Goal: Use online tool/utility: Utilize a website feature to perform a specific function

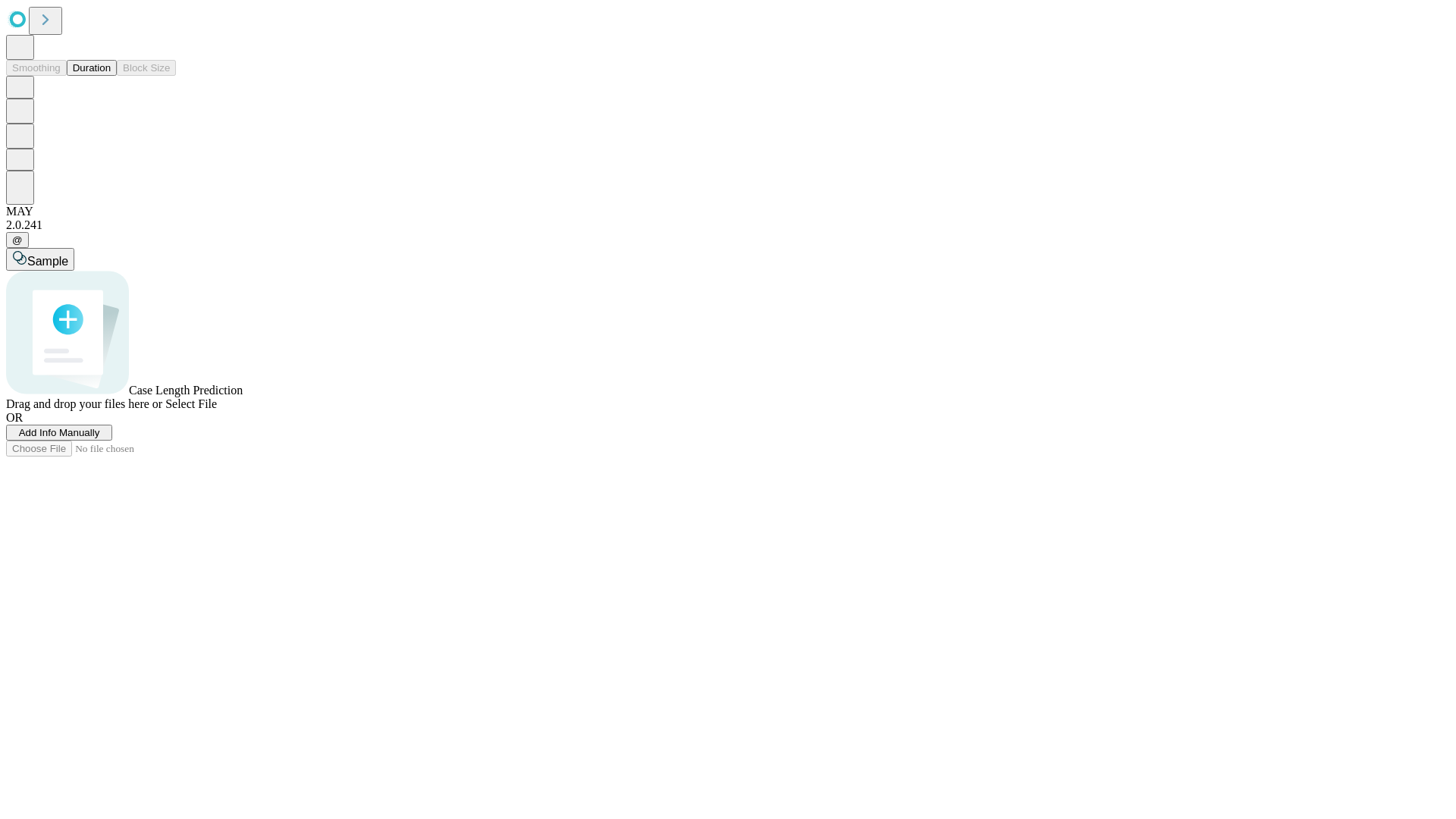
click at [111, 76] on button "Duration" at bounding box center [92, 67] width 50 height 16
click at [100, 438] on span "Add Info Manually" at bounding box center [60, 432] width 81 height 11
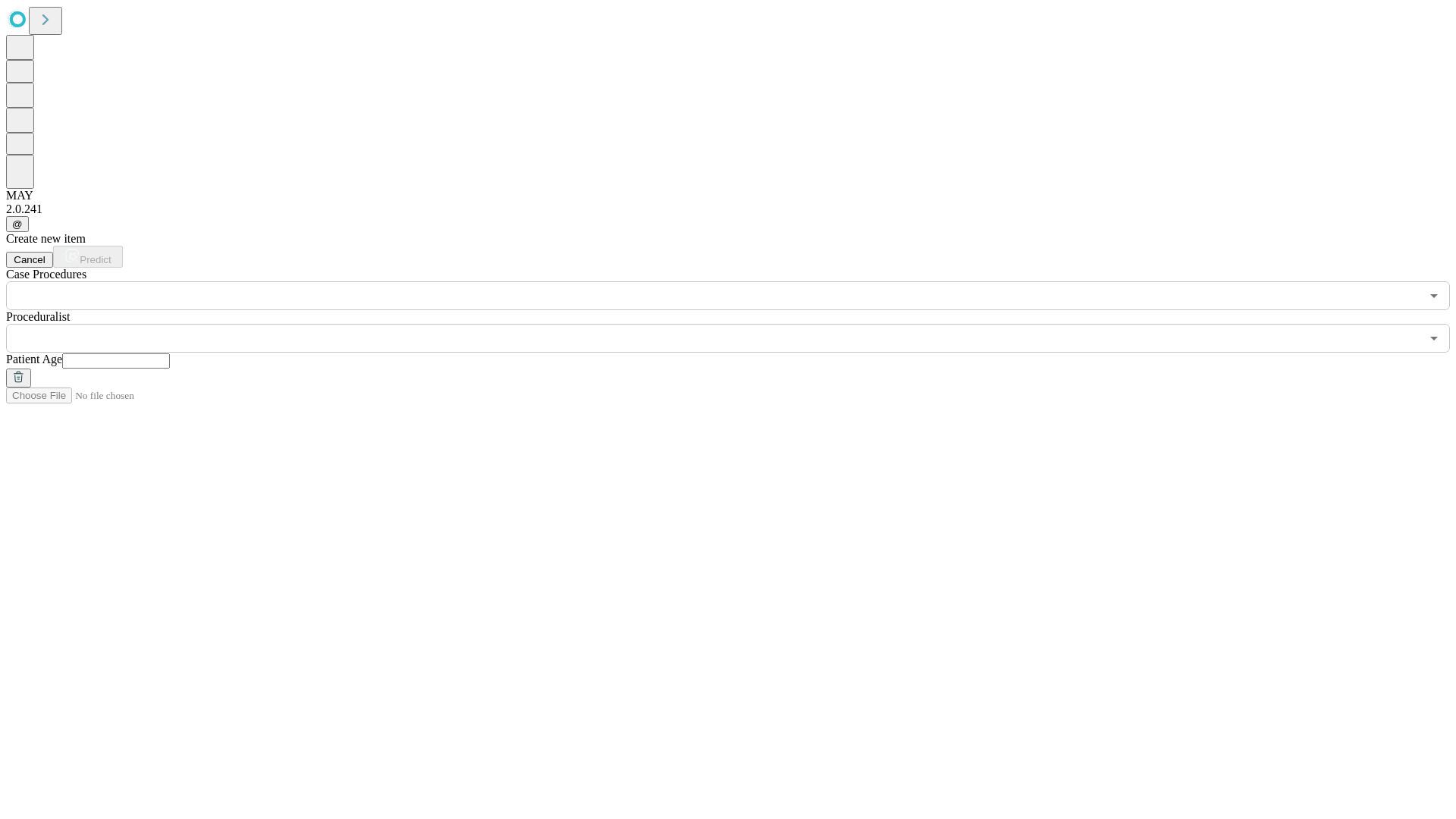
click at [170, 354] on input "text" at bounding box center [116, 362] width 108 height 16
type input "**"
click at [739, 323] on input "text" at bounding box center [713, 337] width 1414 height 29
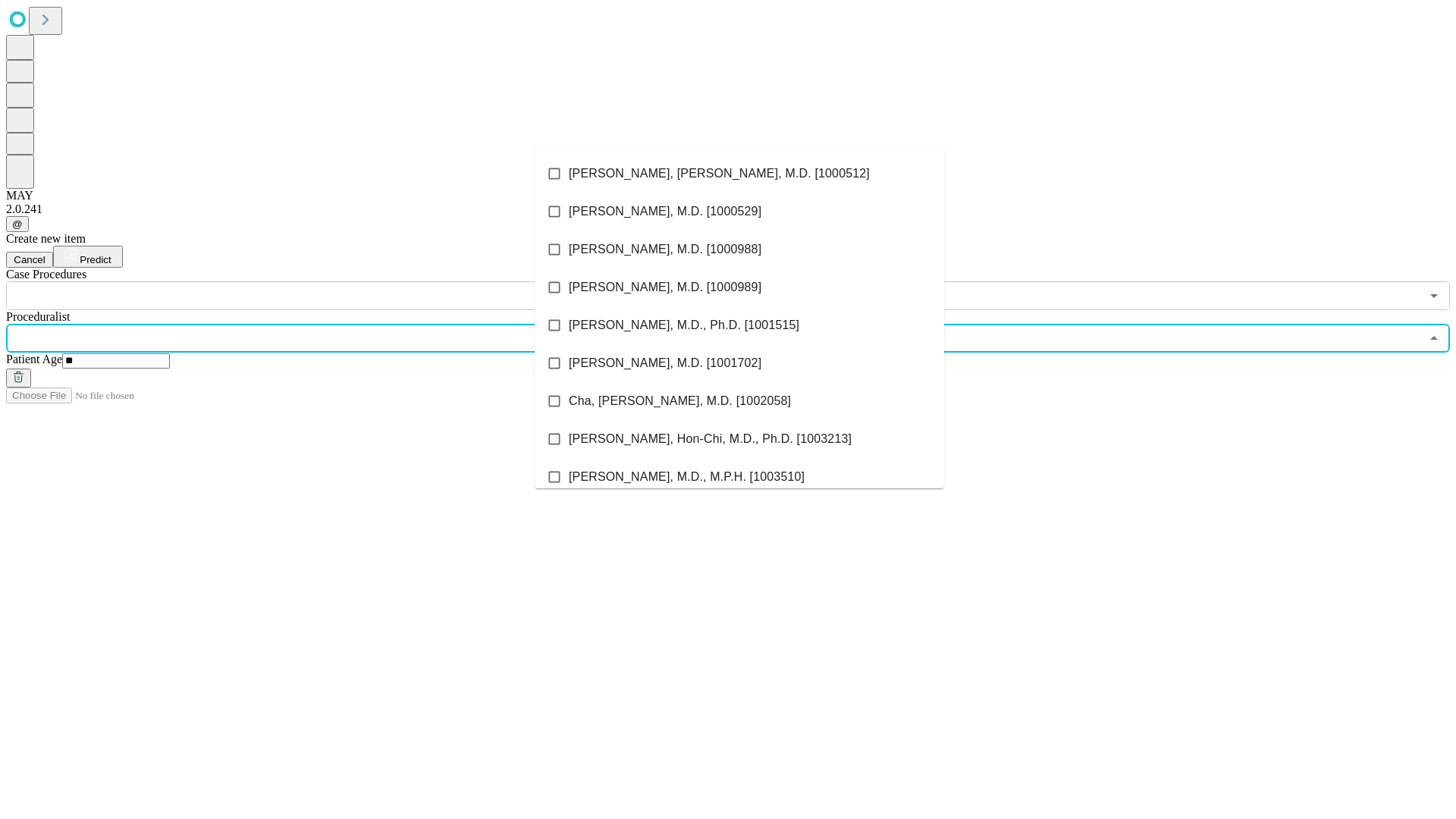
click at [740, 174] on li "[PERSON_NAME], [PERSON_NAME], M.D. [1000512]" at bounding box center [739, 174] width 409 height 38
click at [318, 281] on input "text" at bounding box center [713, 295] width 1414 height 29
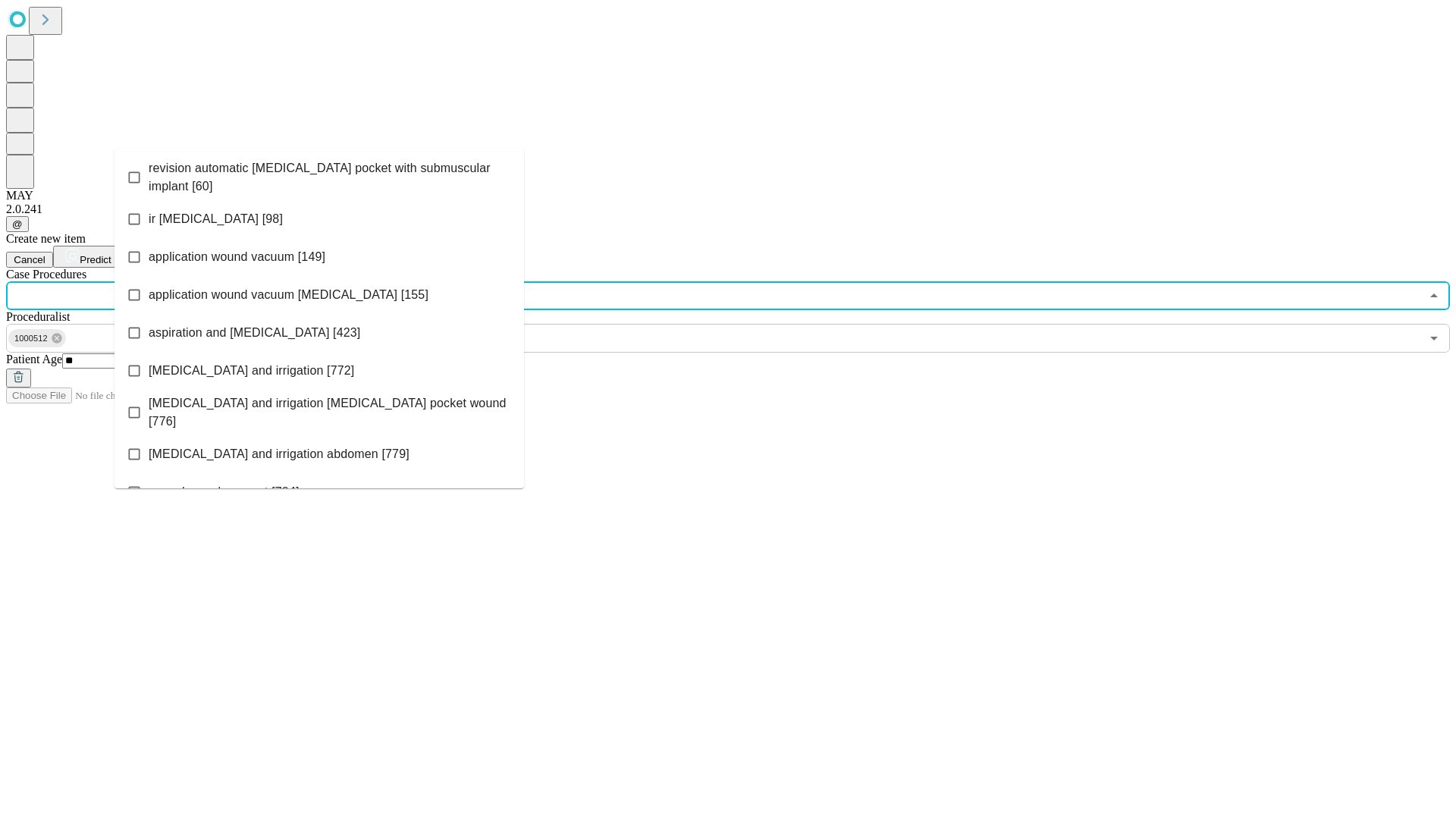
click at [319, 174] on span "revision automatic [MEDICAL_DATA] pocket with submuscular implant [60]" at bounding box center [330, 177] width 363 height 36
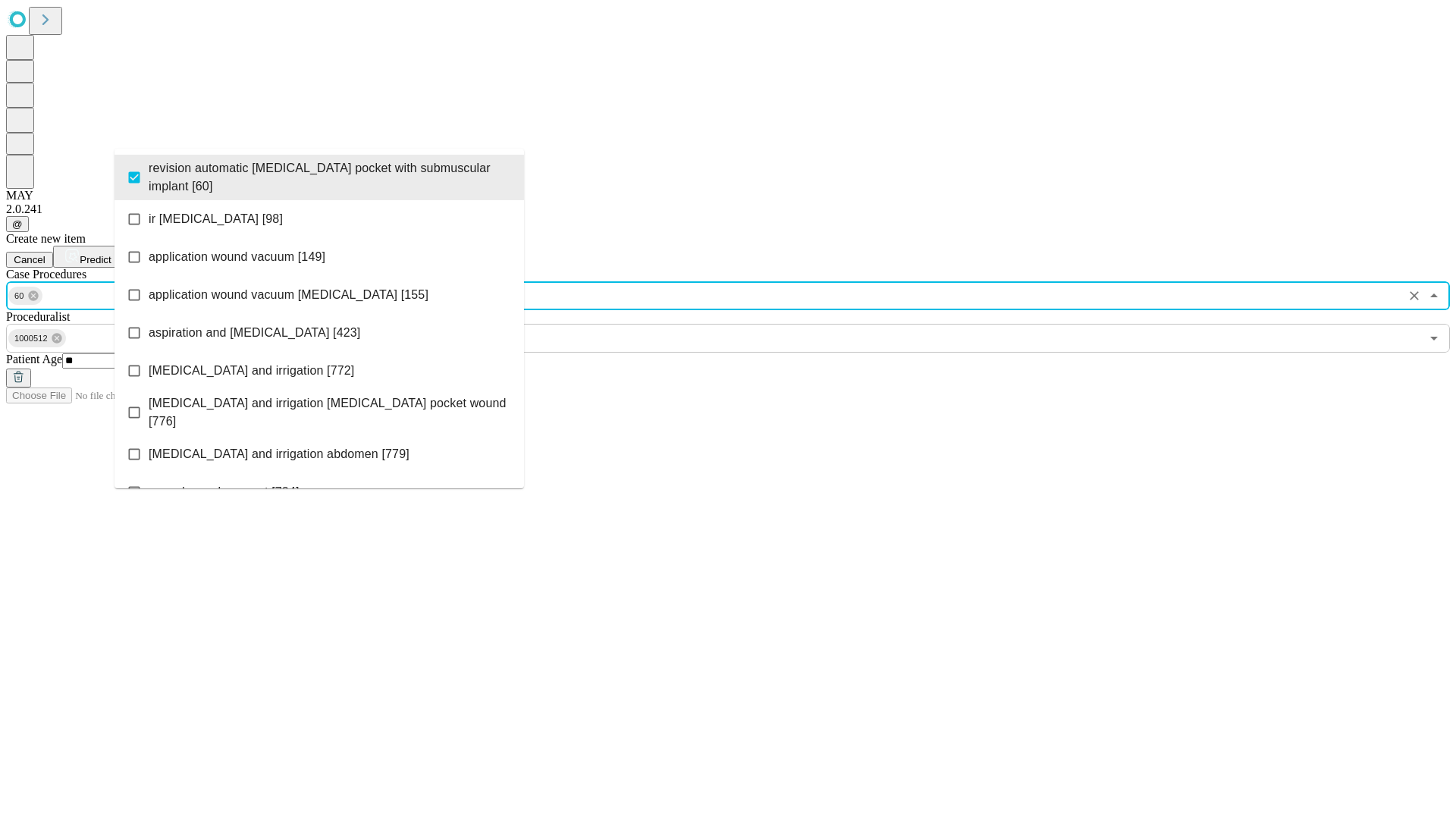
click at [111, 254] on span "Predict" at bounding box center [95, 259] width 31 height 11
